Goal: Find specific page/section: Find specific page/section

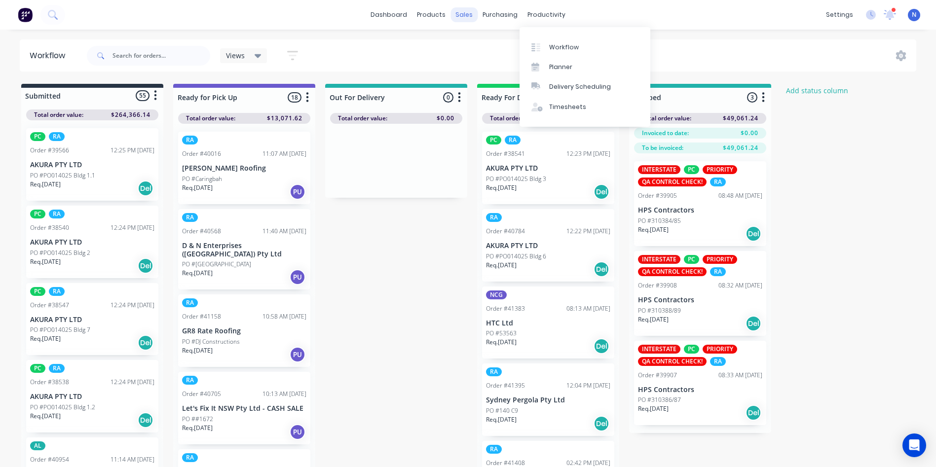
click at [462, 13] on div "sales" at bounding box center [464, 14] width 27 height 15
click at [468, 16] on div "sales" at bounding box center [464, 14] width 27 height 15
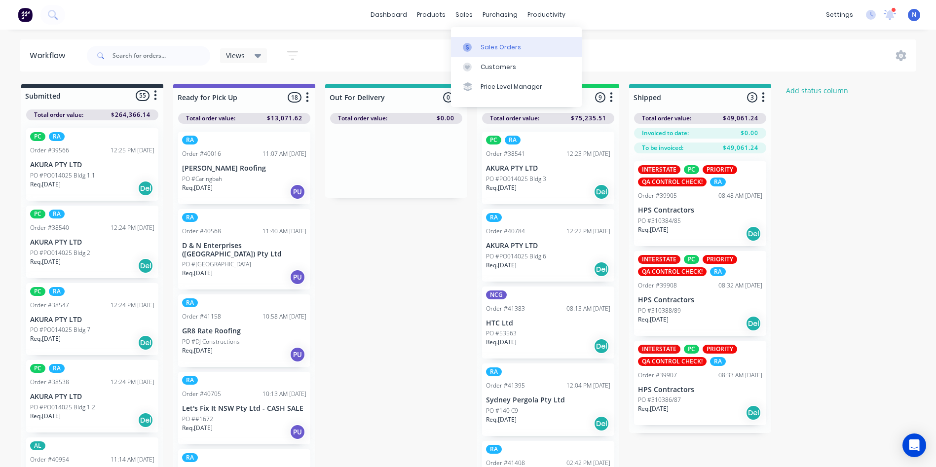
click at [493, 44] on div "Sales Orders" at bounding box center [501, 47] width 40 height 9
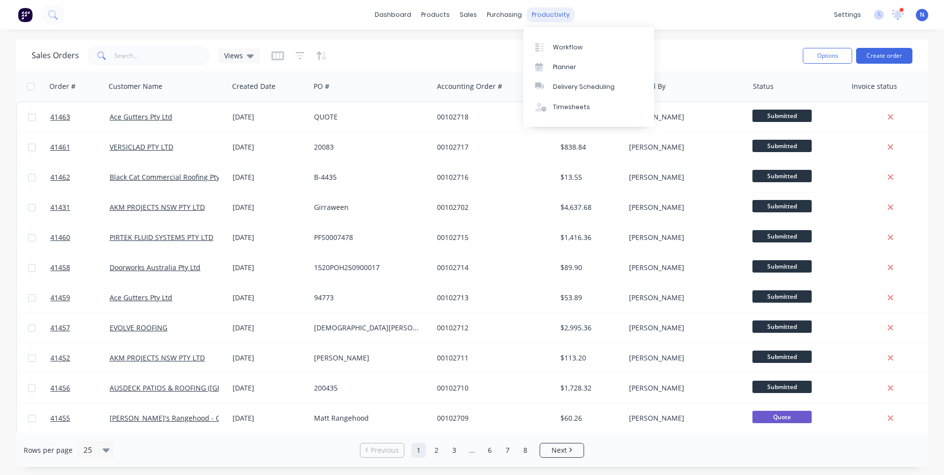
click at [540, 21] on div "productivity" at bounding box center [551, 14] width 48 height 15
click at [551, 50] on link "Workflow" at bounding box center [588, 47] width 131 height 20
